Goal: Check status: Check status

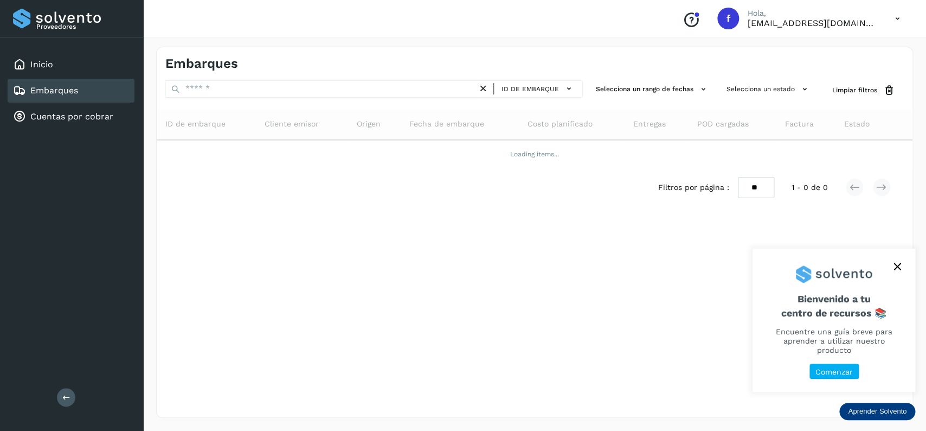
click at [87, 95] on div "Embarques" at bounding box center [71, 91] width 127 height 24
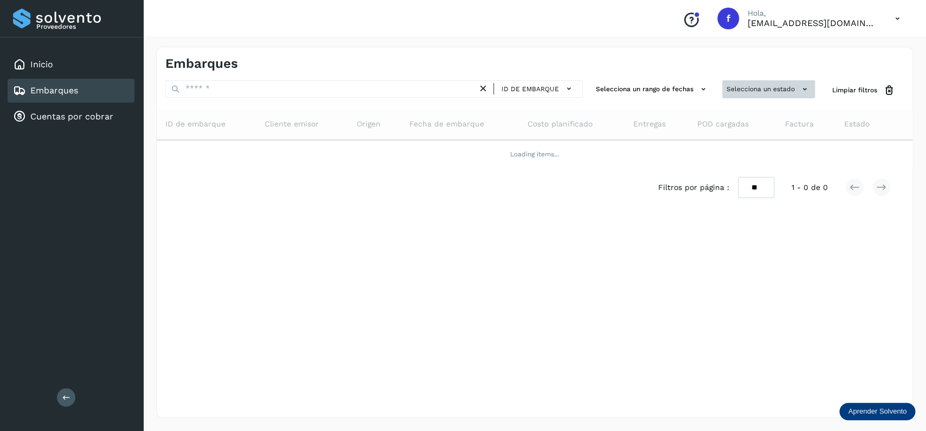
click at [748, 92] on button "Selecciona un estado" at bounding box center [769, 89] width 93 height 18
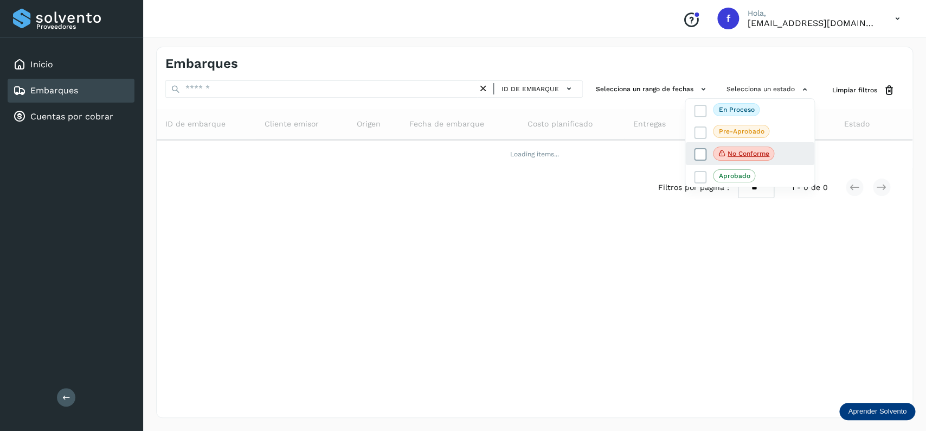
click at [701, 151] on icon at bounding box center [700, 154] width 11 height 11
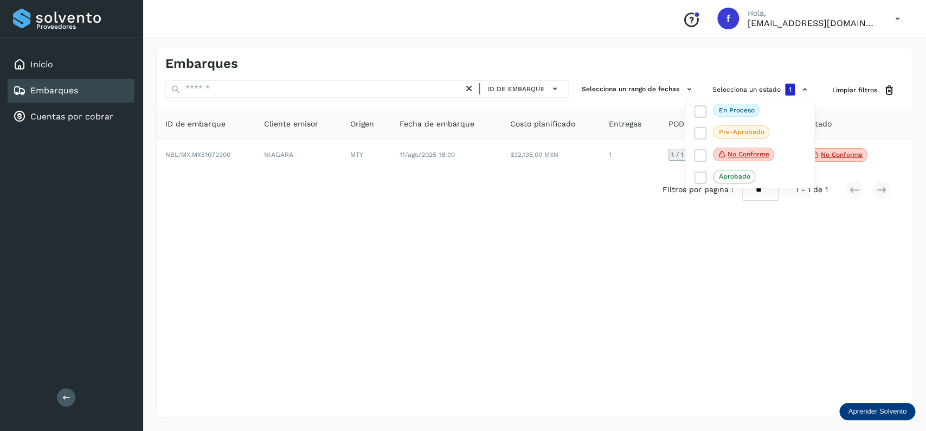
click at [434, 238] on div at bounding box center [463, 215] width 926 height 431
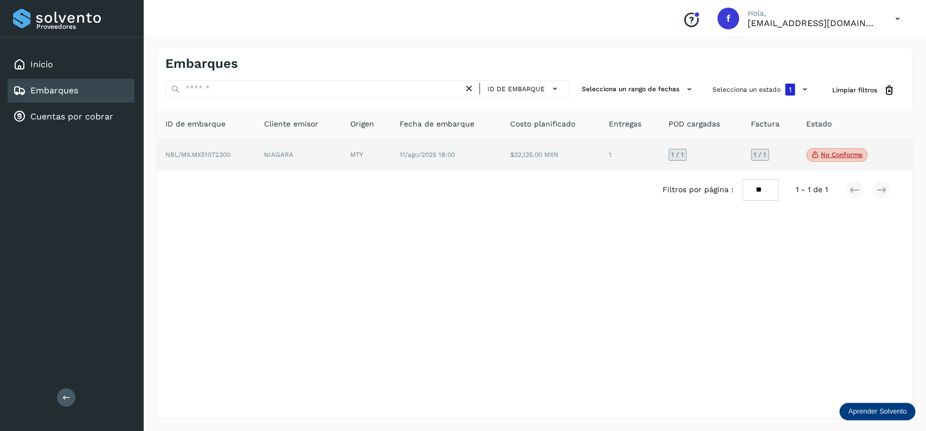
click at [824, 156] on p "No conforme" at bounding box center [842, 155] width 42 height 8
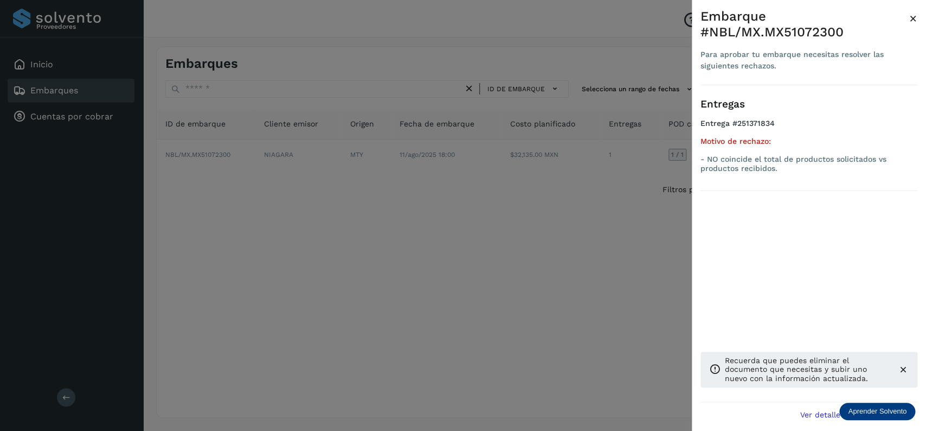
click at [423, 214] on div at bounding box center [463, 215] width 926 height 431
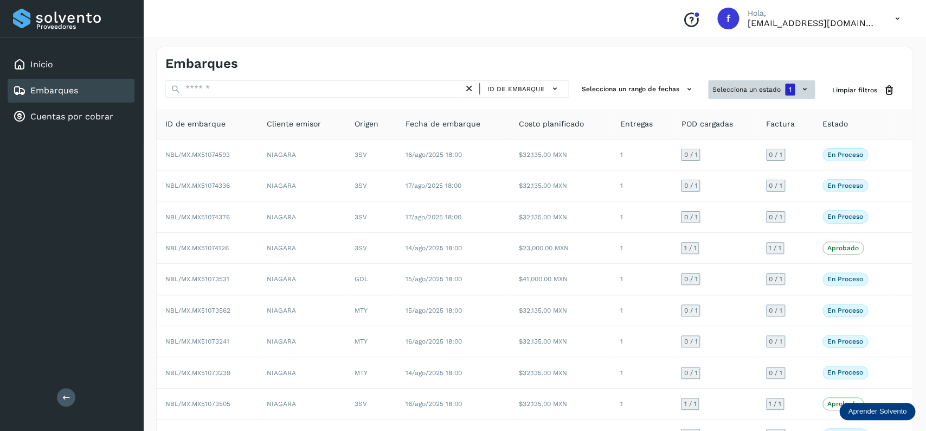
click at [751, 85] on button "Selecciona un estado 1" at bounding box center [761, 89] width 107 height 18
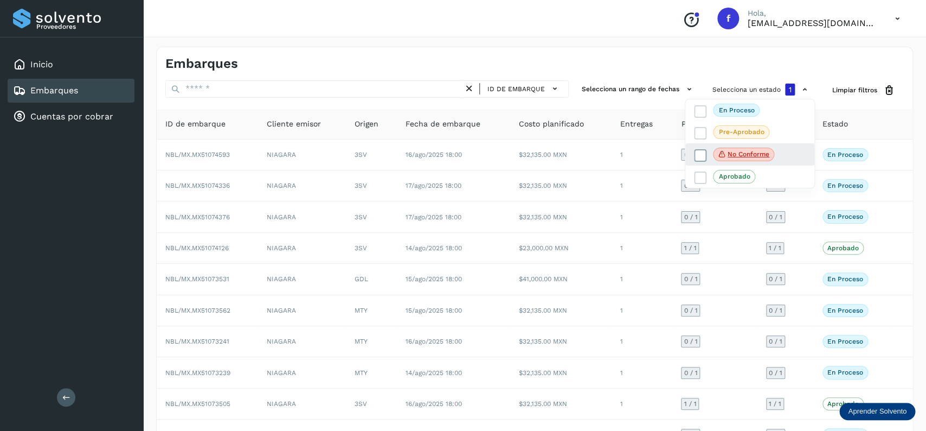
click at [696, 151] on span at bounding box center [700, 155] width 12 height 12
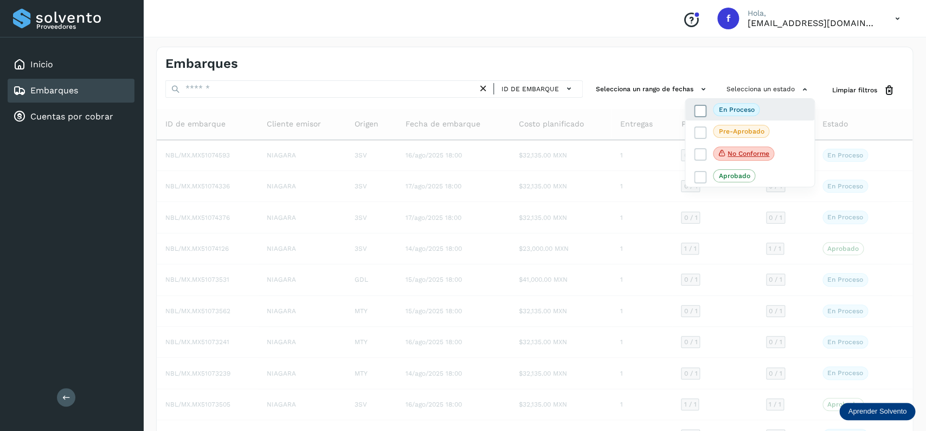
click at [702, 108] on icon at bounding box center [700, 110] width 11 height 11
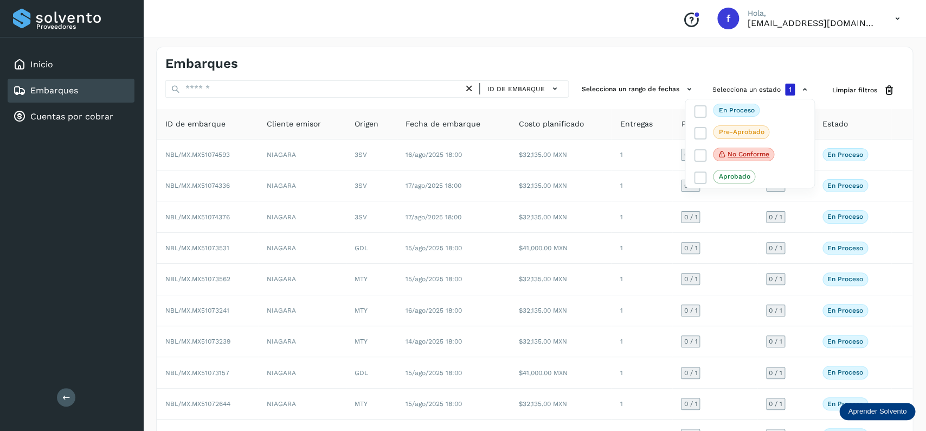
click at [563, 86] on div at bounding box center [463, 215] width 926 height 431
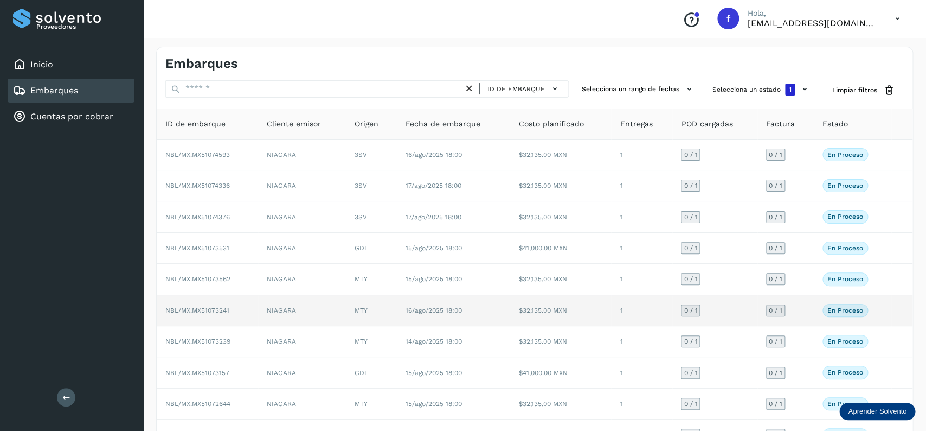
scroll to position [76, 0]
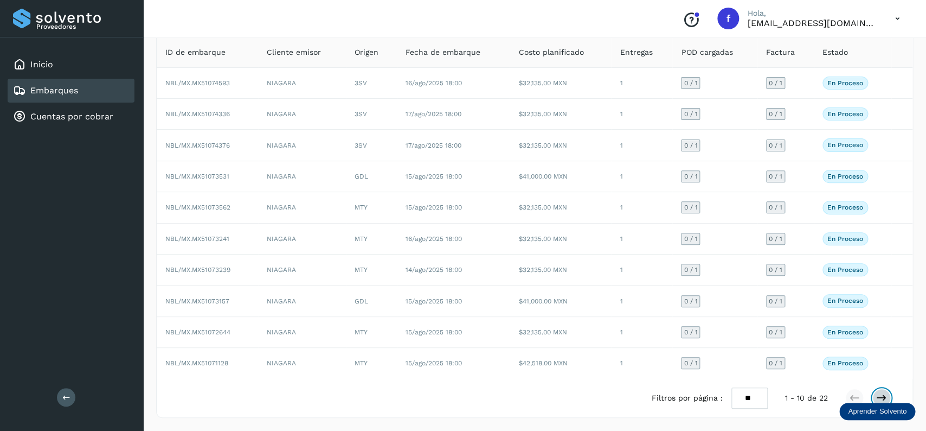
click at [884, 397] on icon at bounding box center [882, 397] width 11 height 11
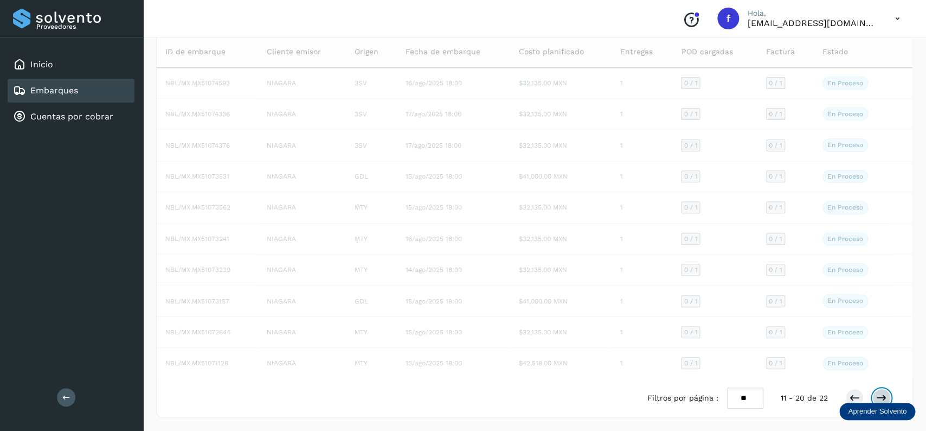
click at [884, 395] on icon at bounding box center [882, 397] width 11 height 11
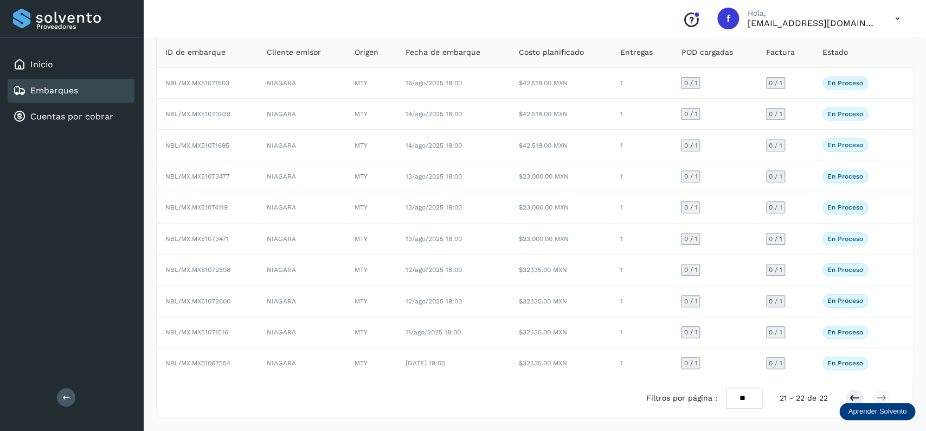
scroll to position [0, 0]
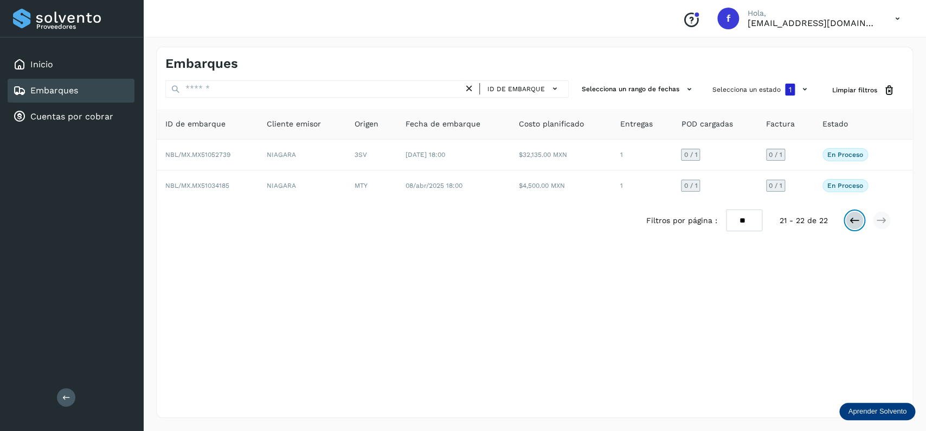
click at [849, 219] on icon at bounding box center [854, 220] width 11 height 11
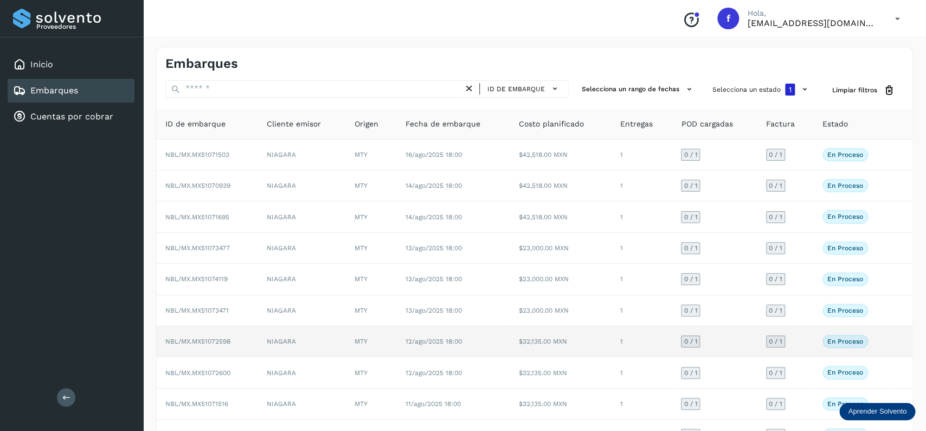
scroll to position [76, 0]
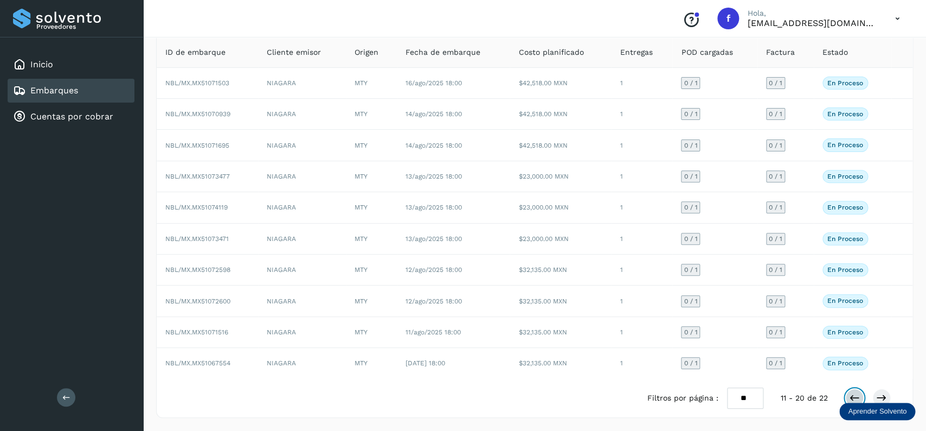
click at [855, 390] on button at bounding box center [855, 397] width 18 height 18
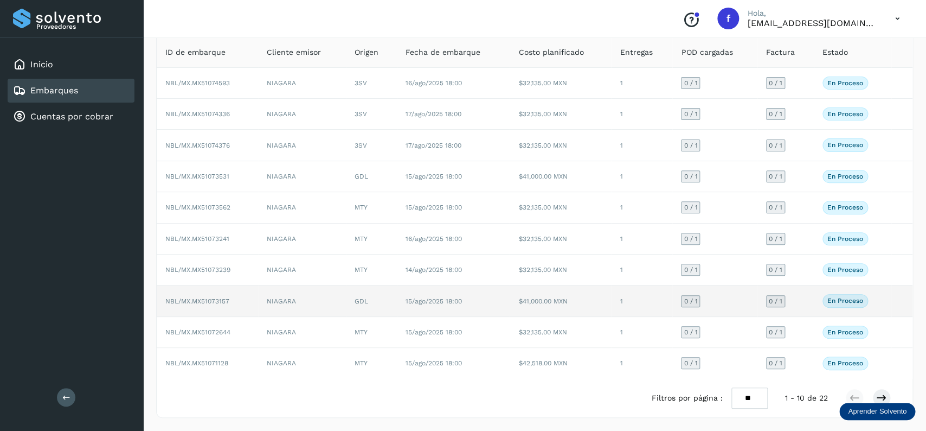
click at [543, 298] on td "$41,000.00 MXN" at bounding box center [560, 300] width 101 height 31
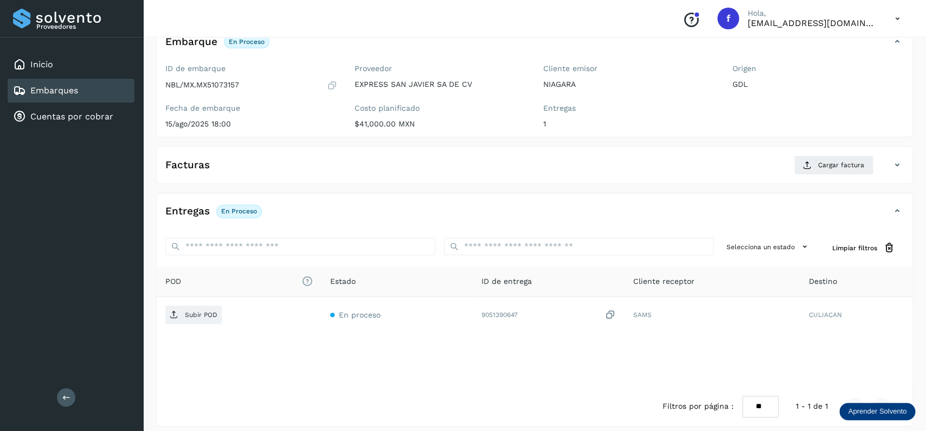
click at [222, 86] on p "NBL/MX.MX51073157" at bounding box center [202, 84] width 74 height 9
copy p "MX51073157"
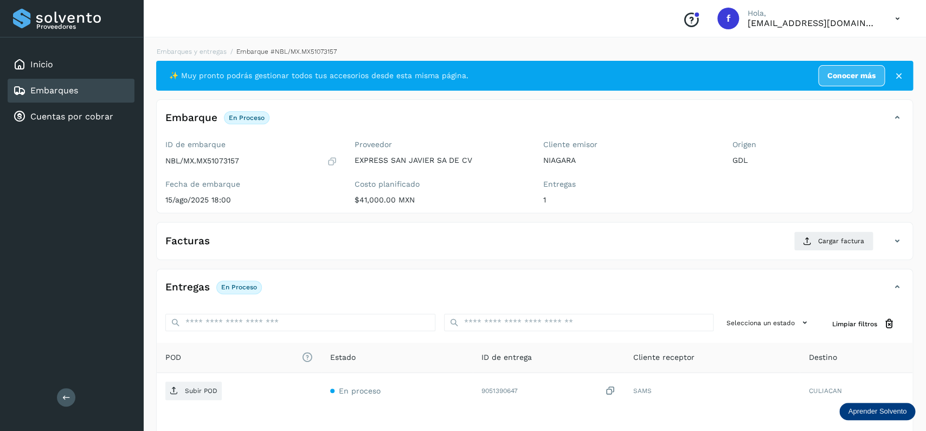
click at [108, 89] on div "Embarques" at bounding box center [71, 91] width 127 height 24
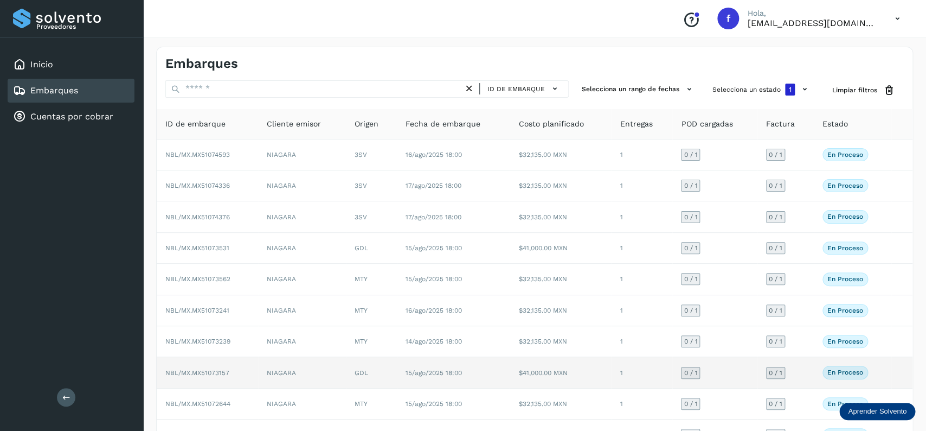
scroll to position [76, 0]
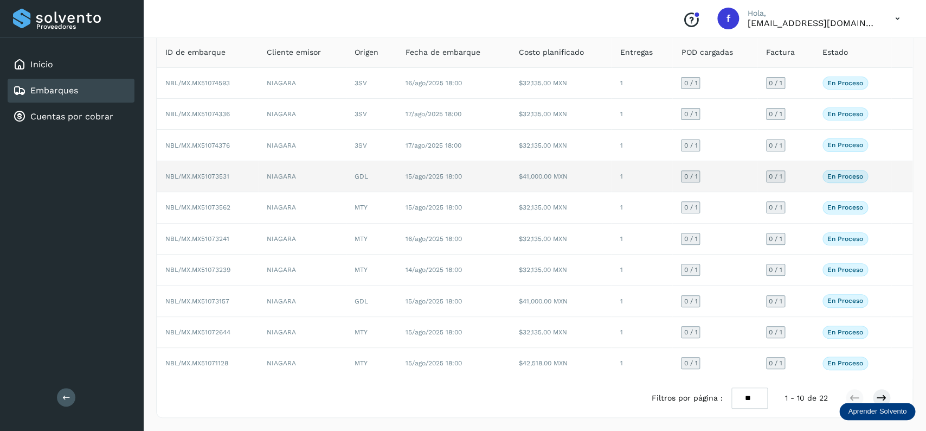
click at [504, 177] on td "15/ago/2025 18:00" at bounding box center [453, 176] width 113 height 31
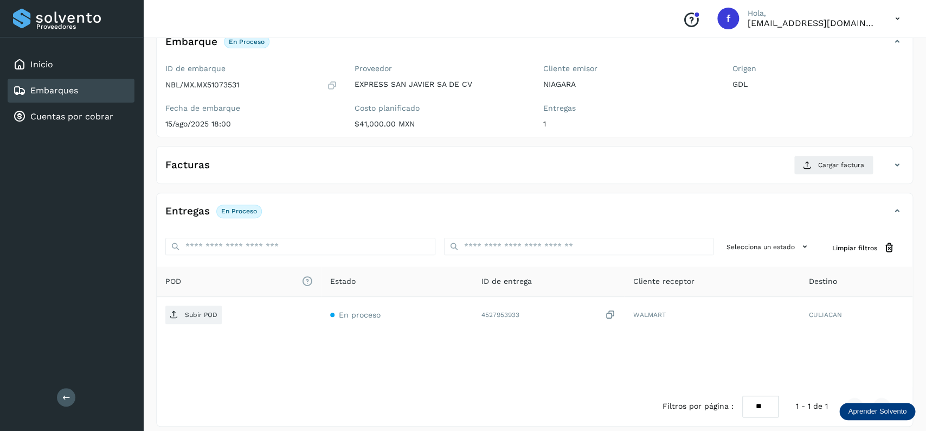
click at [235, 79] on div "ID de embarque NBL/MX.MX51073531" at bounding box center [251, 77] width 172 height 27
click at [222, 86] on p "NBL/MX.MX51073531" at bounding box center [202, 84] width 74 height 9
copy p "MX51073531"
